Goal: Navigation & Orientation: Find specific page/section

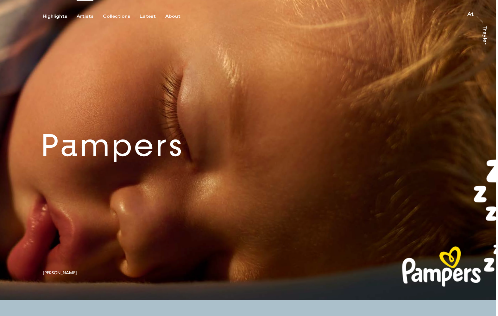
click at [85, 16] on div "Artists" at bounding box center [85, 17] width 17 height 6
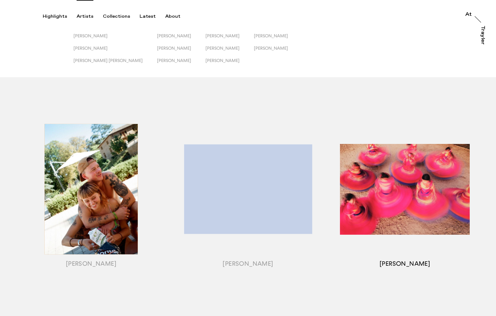
click at [376, 198] on div "button" at bounding box center [404, 197] width 157 height 198
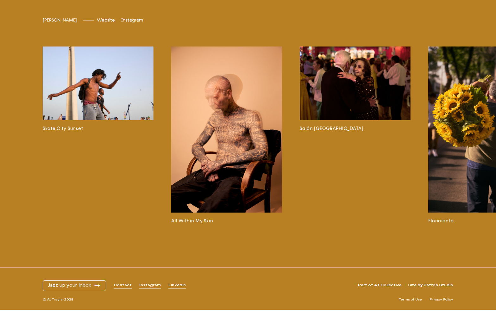
scroll to position [1774, 0]
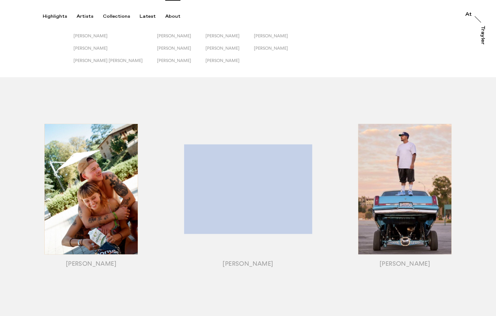
click at [173, 16] on div "About" at bounding box center [172, 17] width 15 height 6
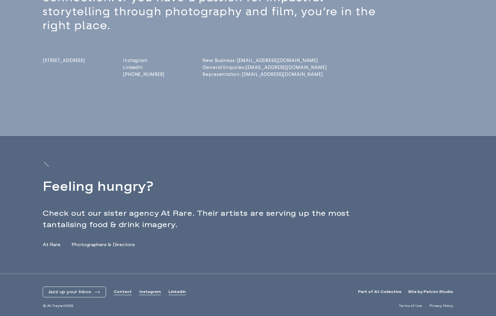
scroll to position [179, 0]
click at [49, 246] on link "At Rare" at bounding box center [52, 245] width 18 height 7
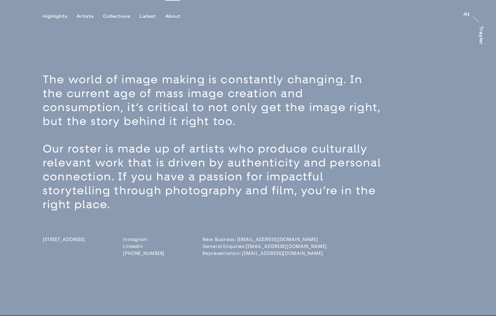
scroll to position [0, 0]
